Goal: Information Seeking & Learning: Learn about a topic

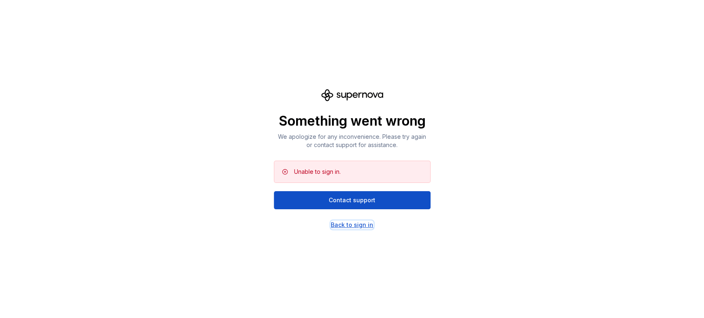
click at [350, 223] on div "Back to sign in" at bounding box center [352, 225] width 42 height 8
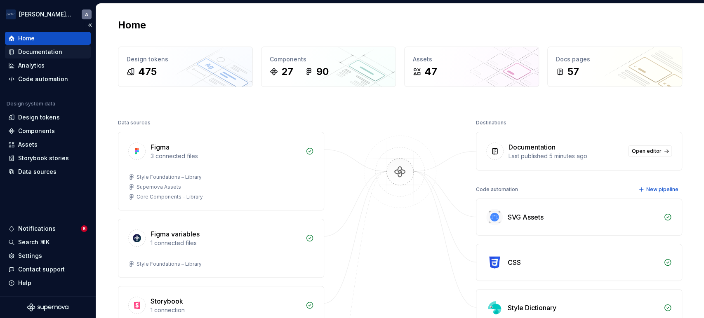
click at [44, 48] on div "Documentation" at bounding box center [40, 52] width 44 height 8
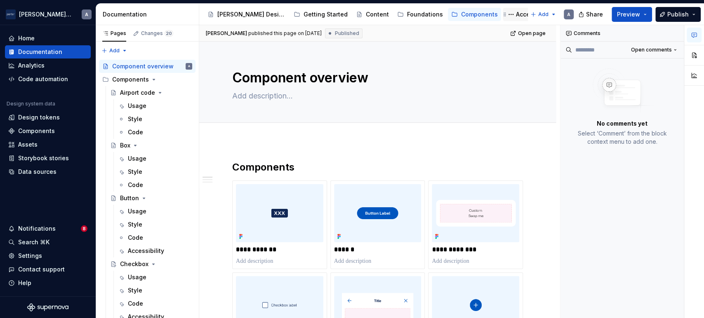
click at [516, 12] on div "Accessibility" at bounding box center [534, 14] width 36 height 8
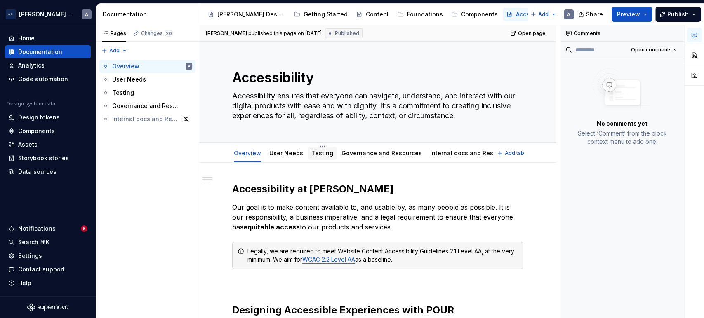
click at [321, 157] on div "Testing" at bounding box center [322, 153] width 22 height 8
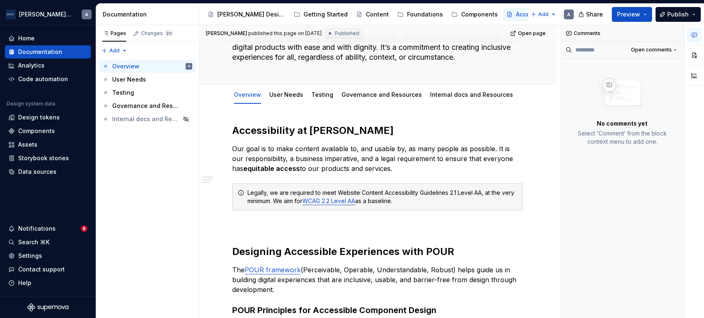
scroll to position [76, 0]
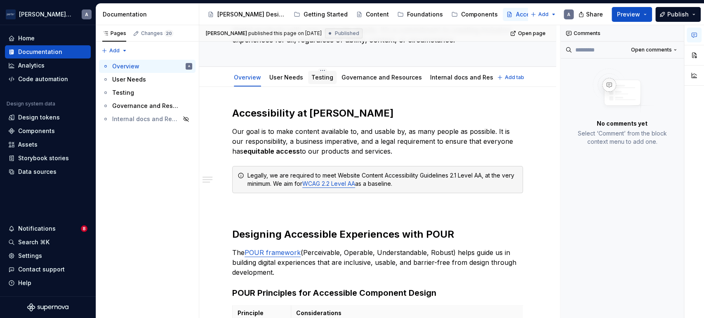
click at [326, 71] on div "Testing" at bounding box center [322, 77] width 28 height 13
click at [129, 92] on div "Testing" at bounding box center [123, 93] width 22 height 8
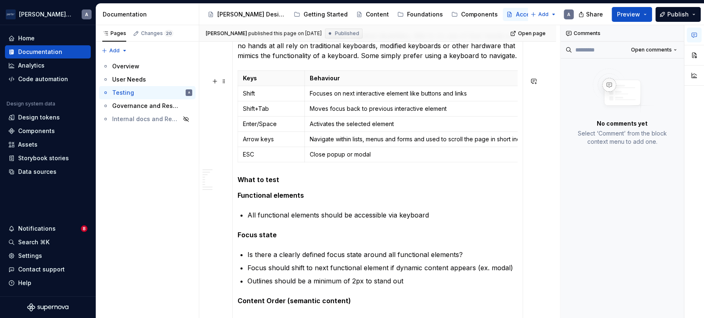
scroll to position [534, 0]
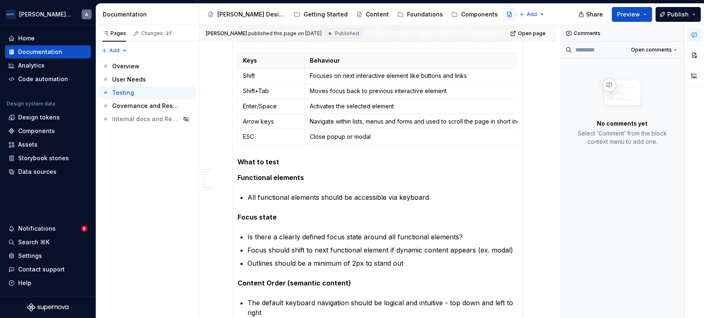
type textarea "*"
